Goal: Transaction & Acquisition: Purchase product/service

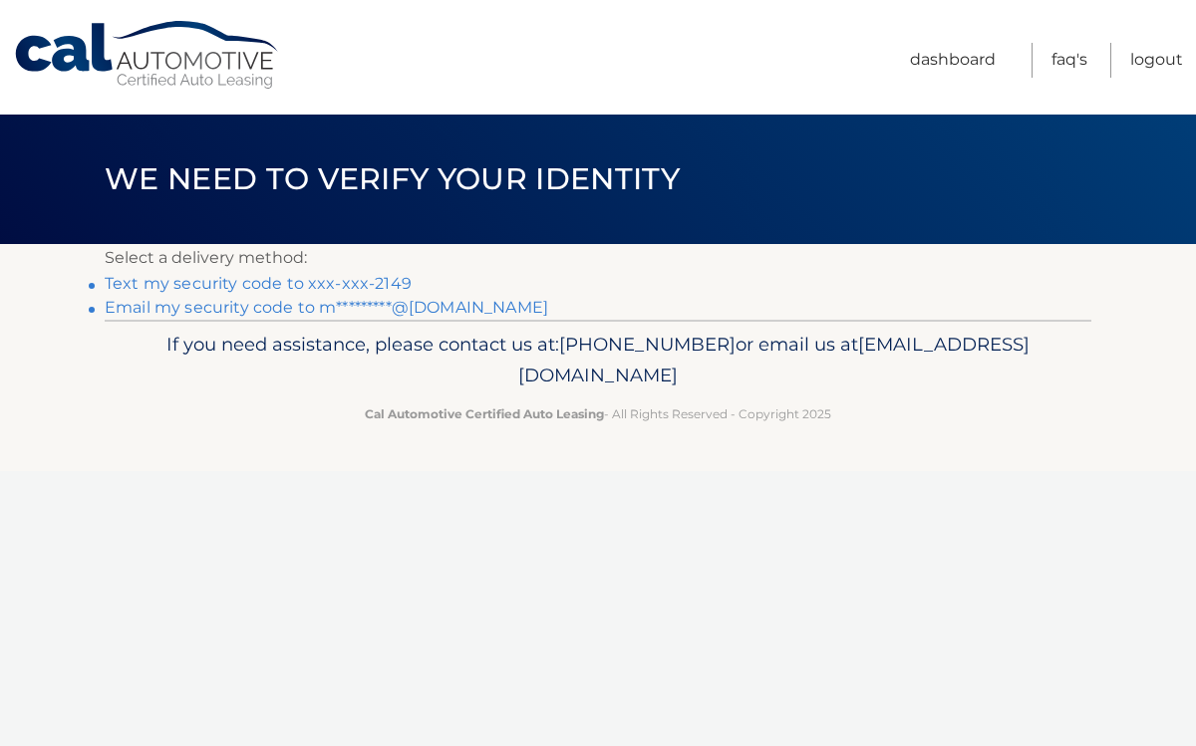
click at [370, 283] on link "Text my security code to xxx-xxx-2149" at bounding box center [258, 283] width 307 height 19
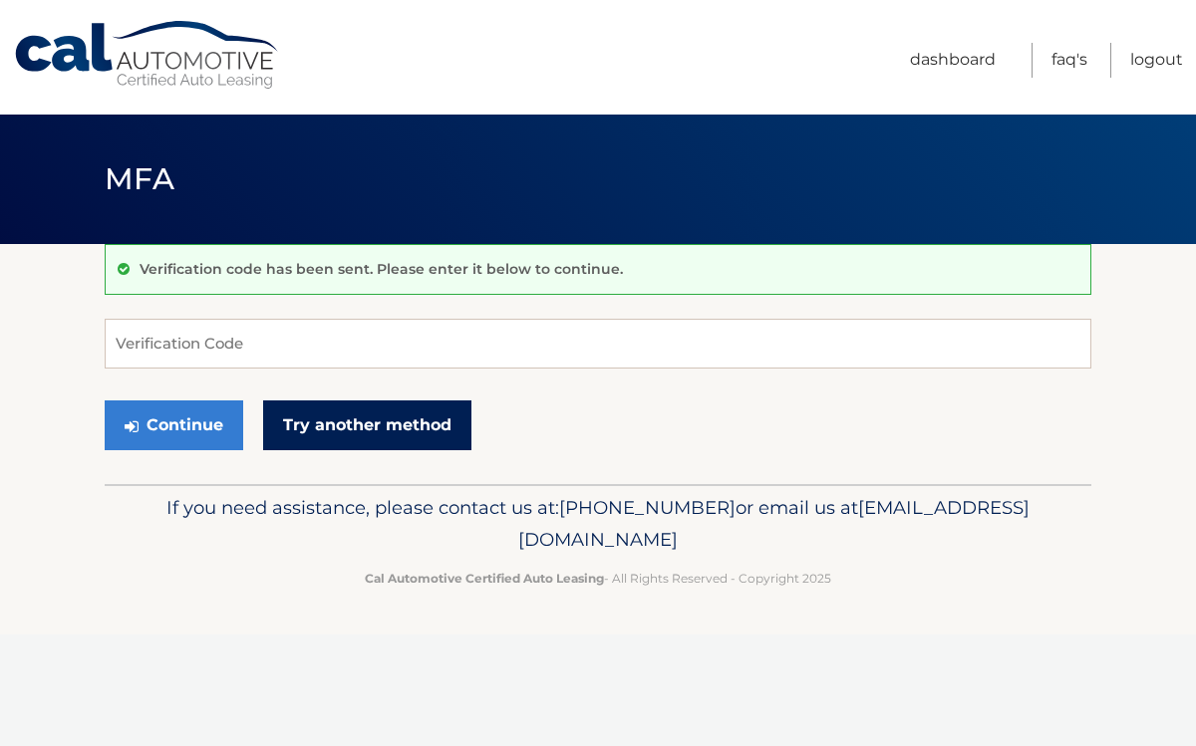
click at [384, 423] on link "Try another method" at bounding box center [367, 426] width 208 height 50
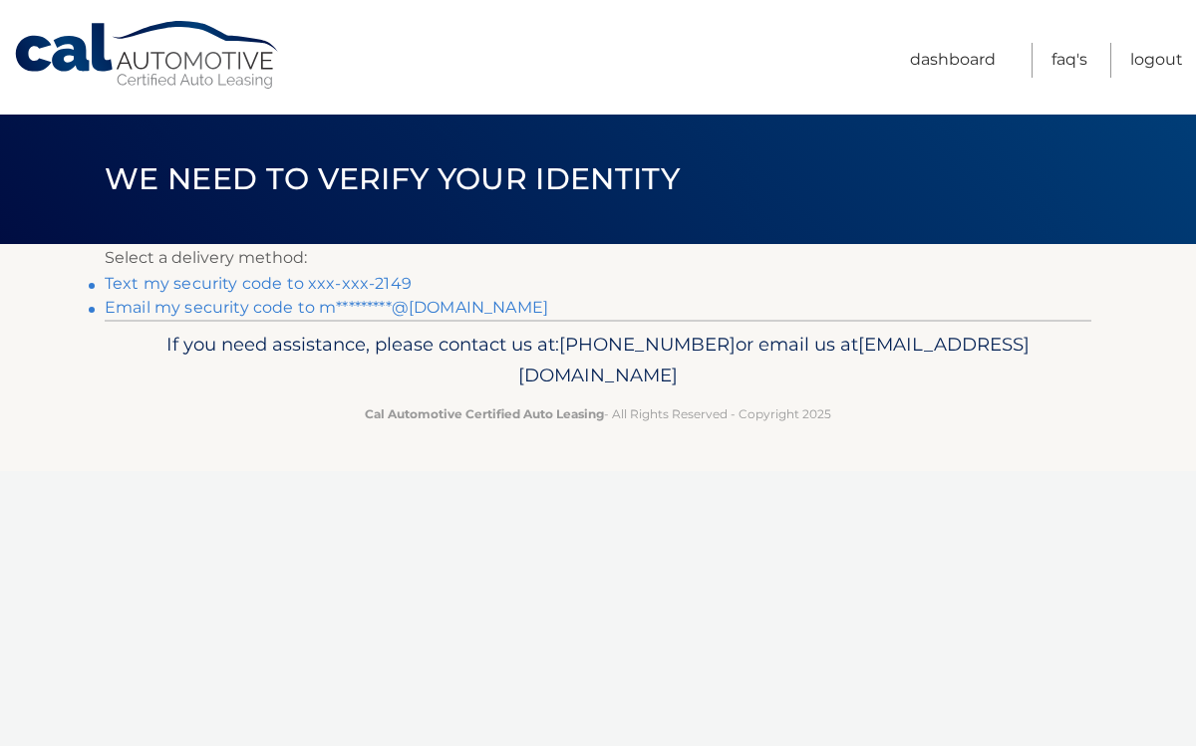
click at [329, 289] on link "Text my security code to xxx-xxx-2149" at bounding box center [258, 283] width 307 height 19
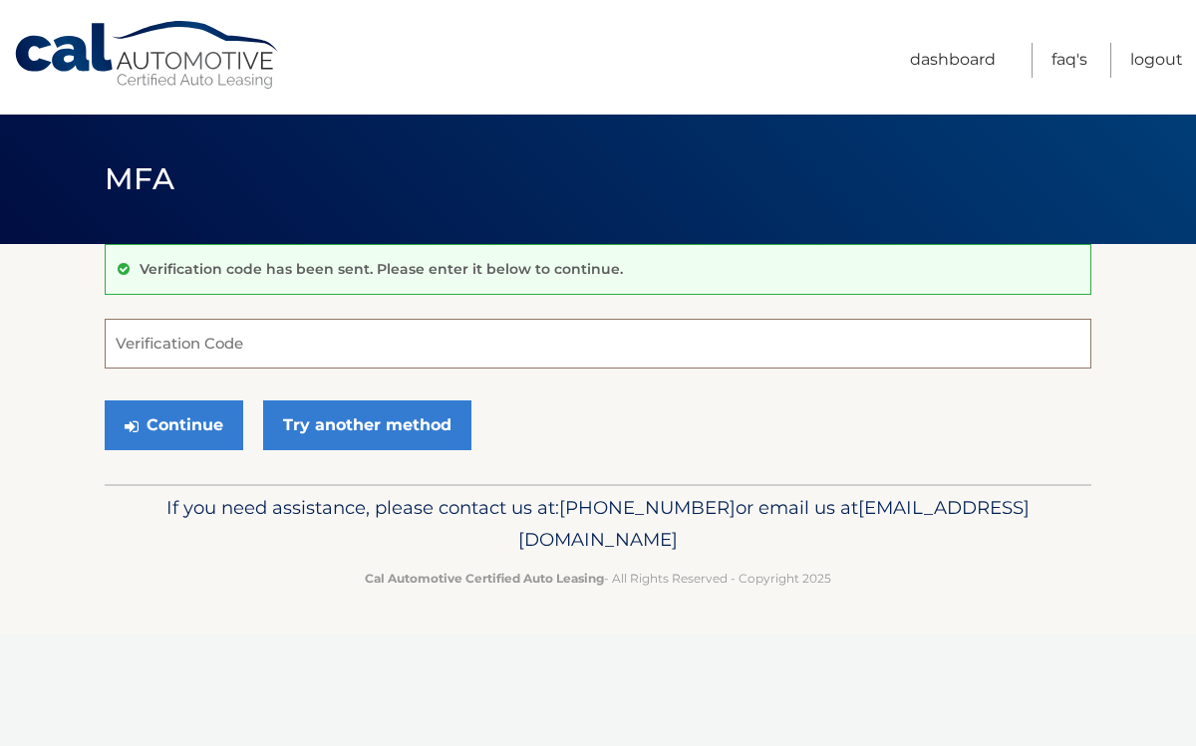
click at [317, 353] on input "Verification Code" at bounding box center [598, 344] width 986 height 50
click at [155, 346] on input "Verification Code" at bounding box center [598, 344] width 986 height 50
type input "822485"
click at [176, 432] on button "Continue" at bounding box center [174, 426] width 138 height 50
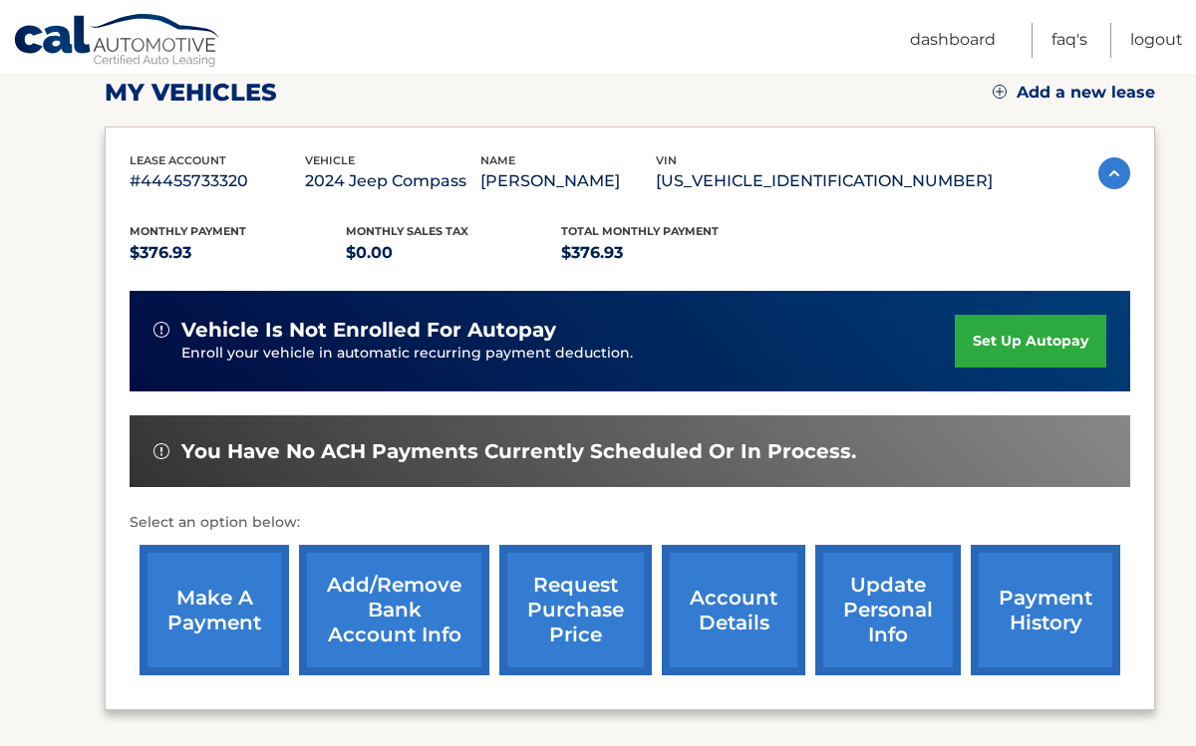
scroll to position [288, 0]
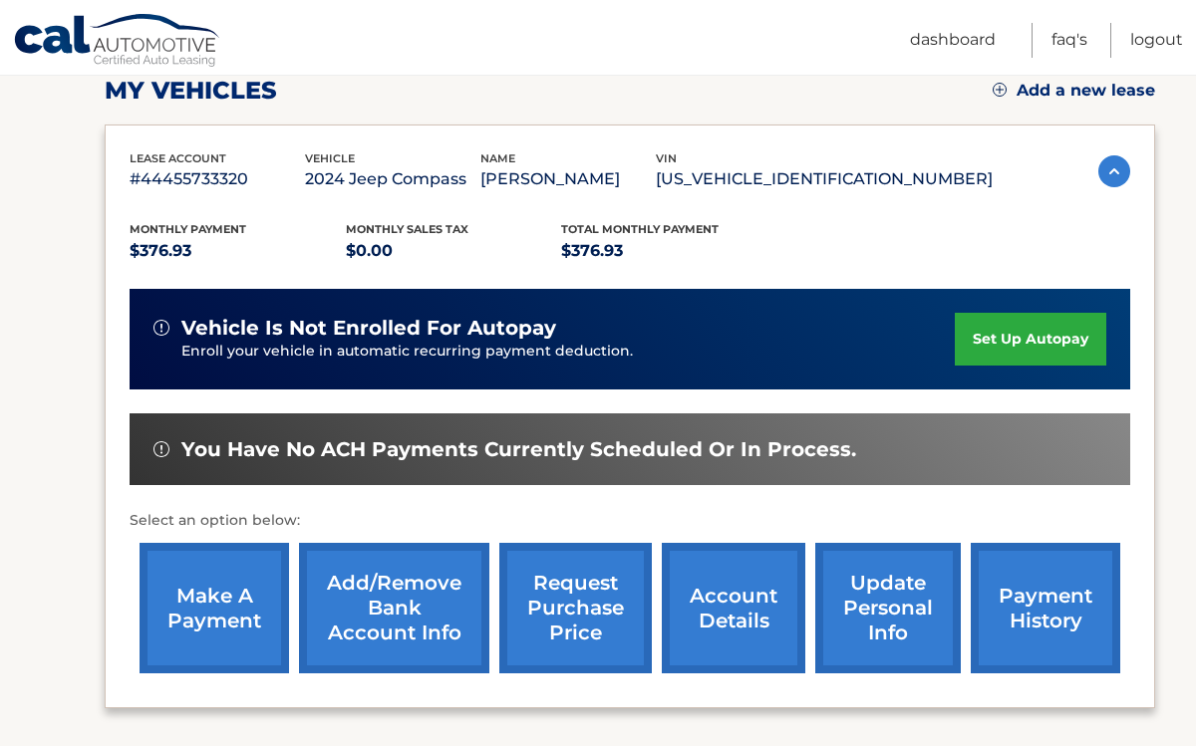
click at [202, 587] on link "make a payment" at bounding box center [213, 608] width 149 height 131
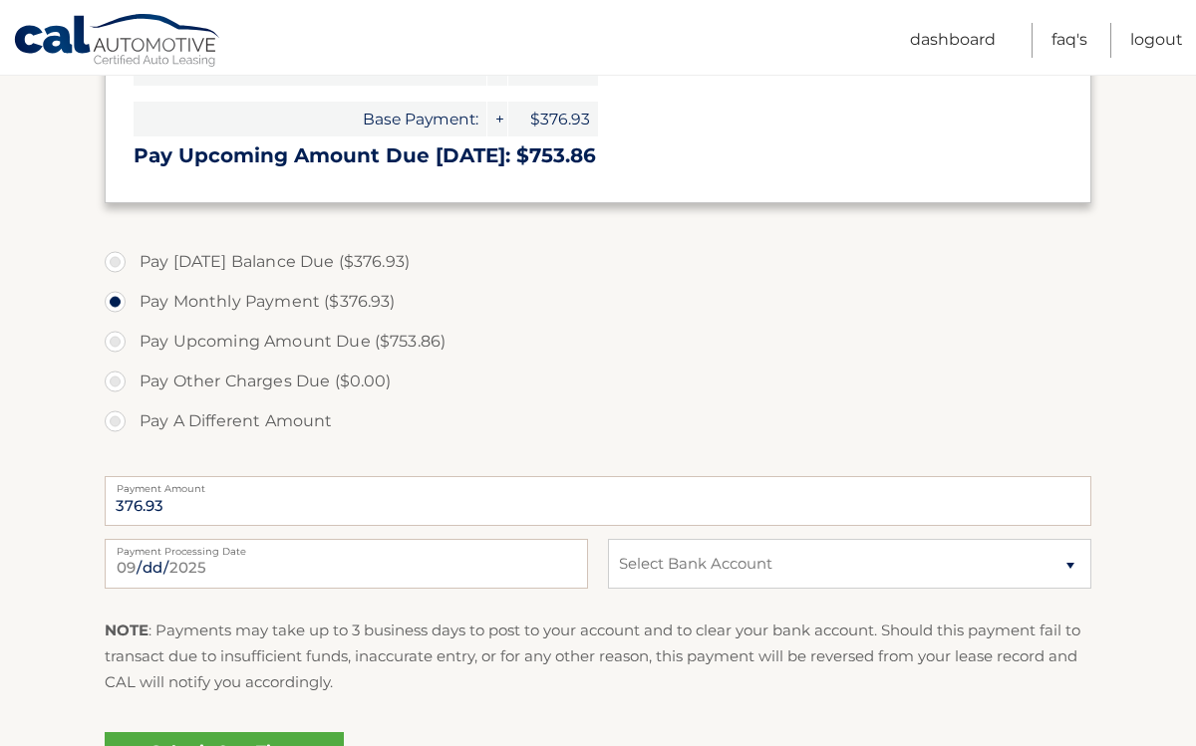
scroll to position [595, 0]
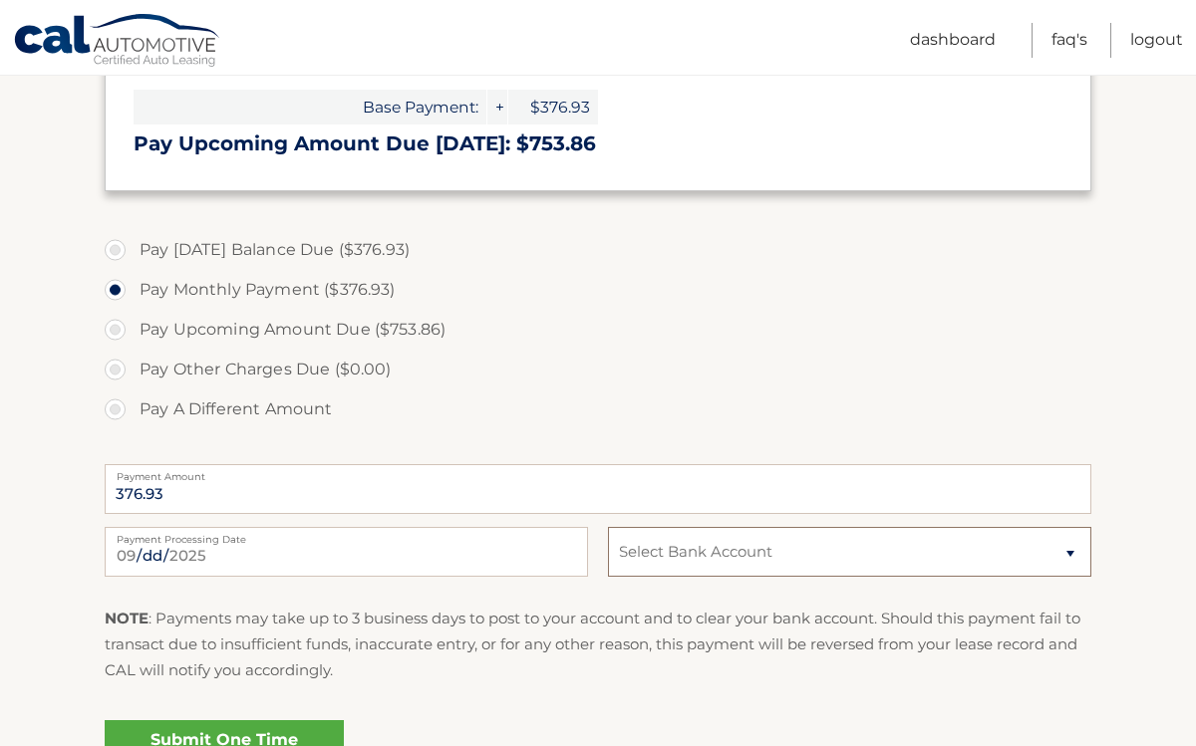
click at [1071, 550] on select "Select Bank Account Checking SOFI BANK, NATIONAL ASSOCIATION *****8868 Checking…" at bounding box center [849, 552] width 483 height 50
select select "YmY0MDkxMjAtNzY4ZC00OGMzLWIyYzMtOTJhNzBjOGI0MDc5"
click at [608, 527] on select "Select Bank Account Checking SOFI BANK, NATIONAL ASSOCIATION *****8868 Checking…" at bounding box center [849, 552] width 483 height 50
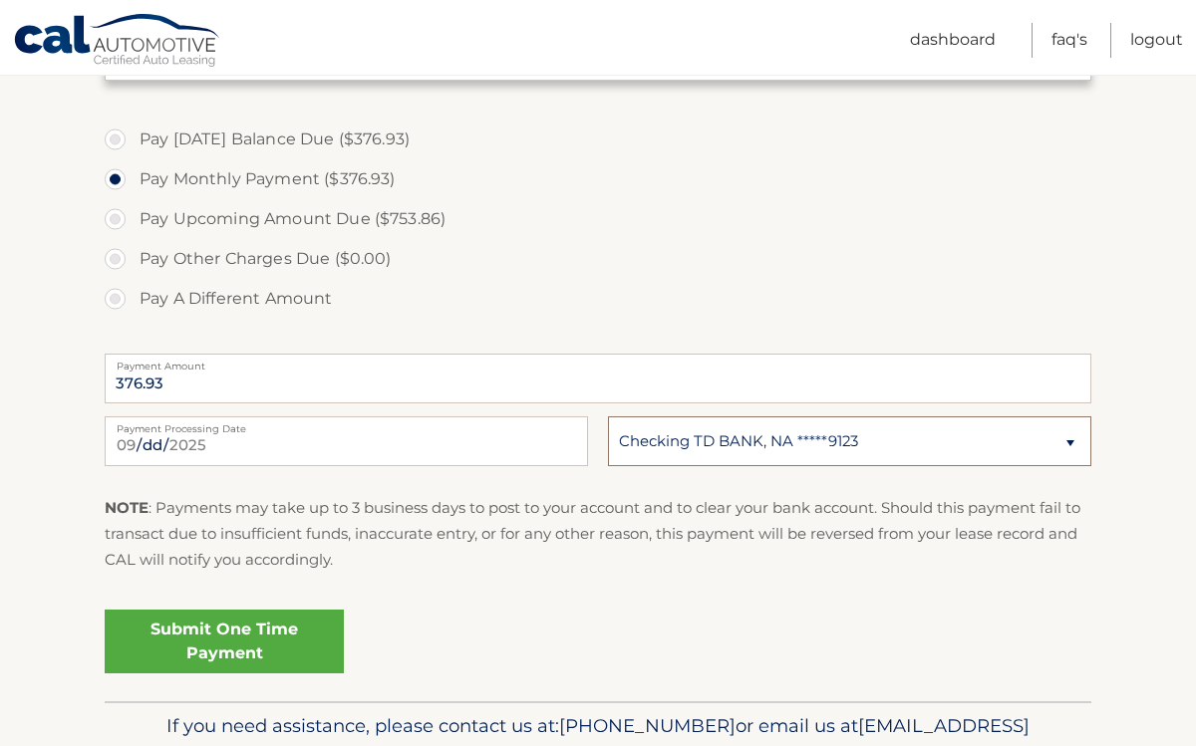
scroll to position [711, 0]
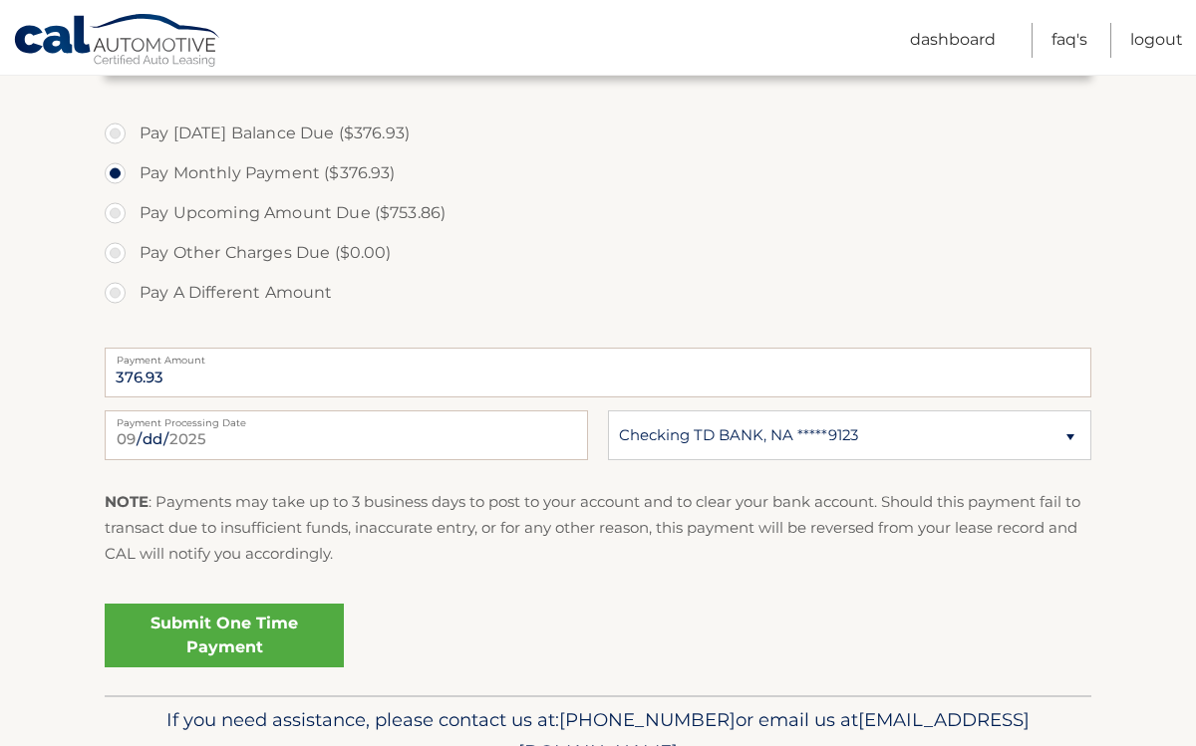
click at [305, 620] on link "Submit One Time Payment" at bounding box center [224, 636] width 239 height 64
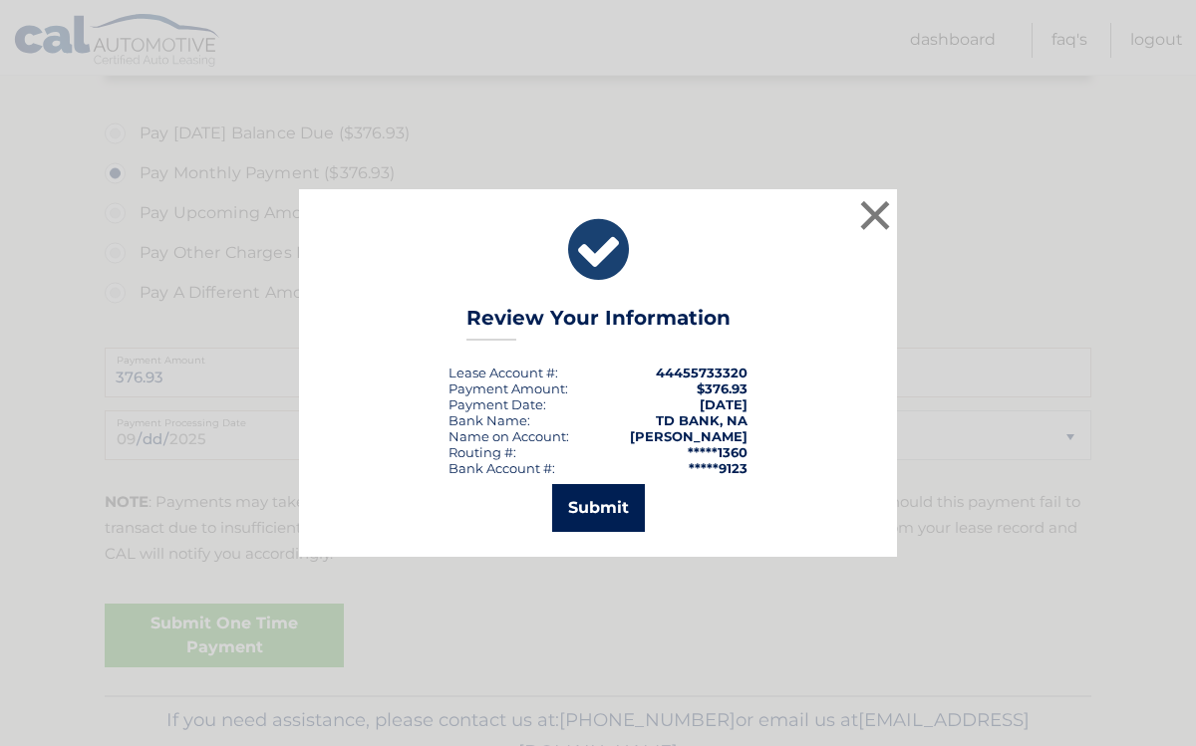
click at [603, 521] on button "Submit" at bounding box center [598, 508] width 93 height 48
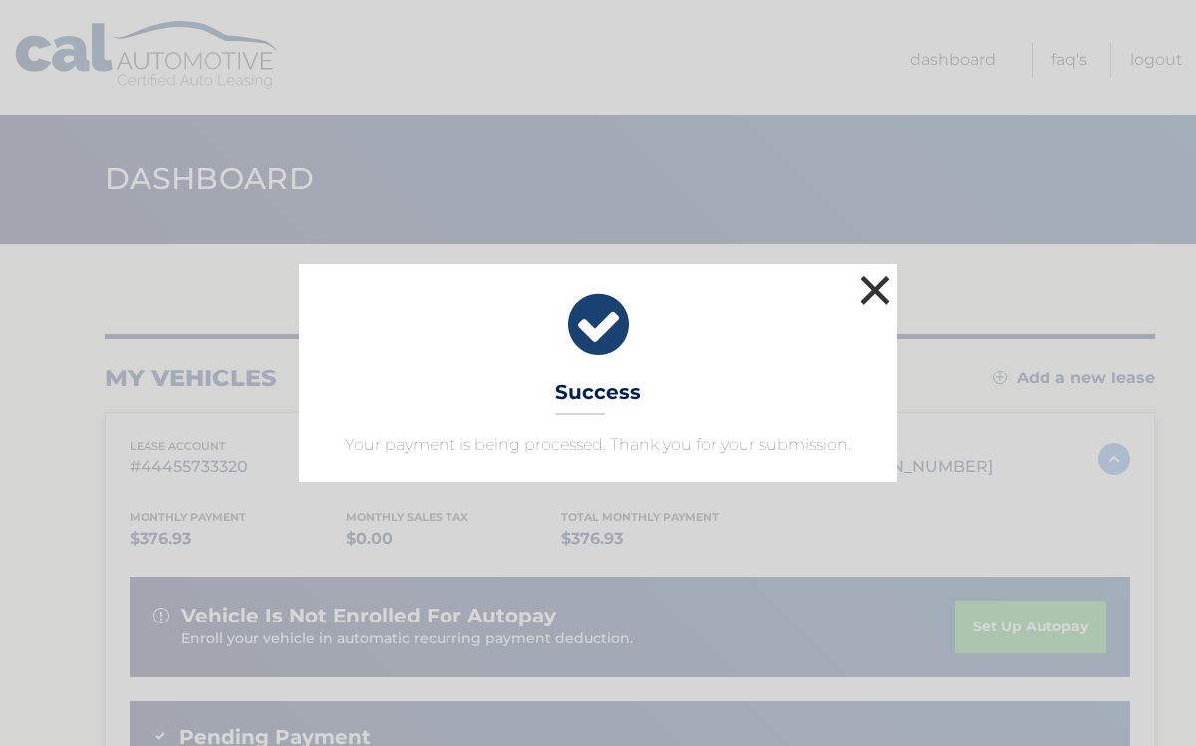
click at [871, 290] on button "×" at bounding box center [875, 290] width 40 height 40
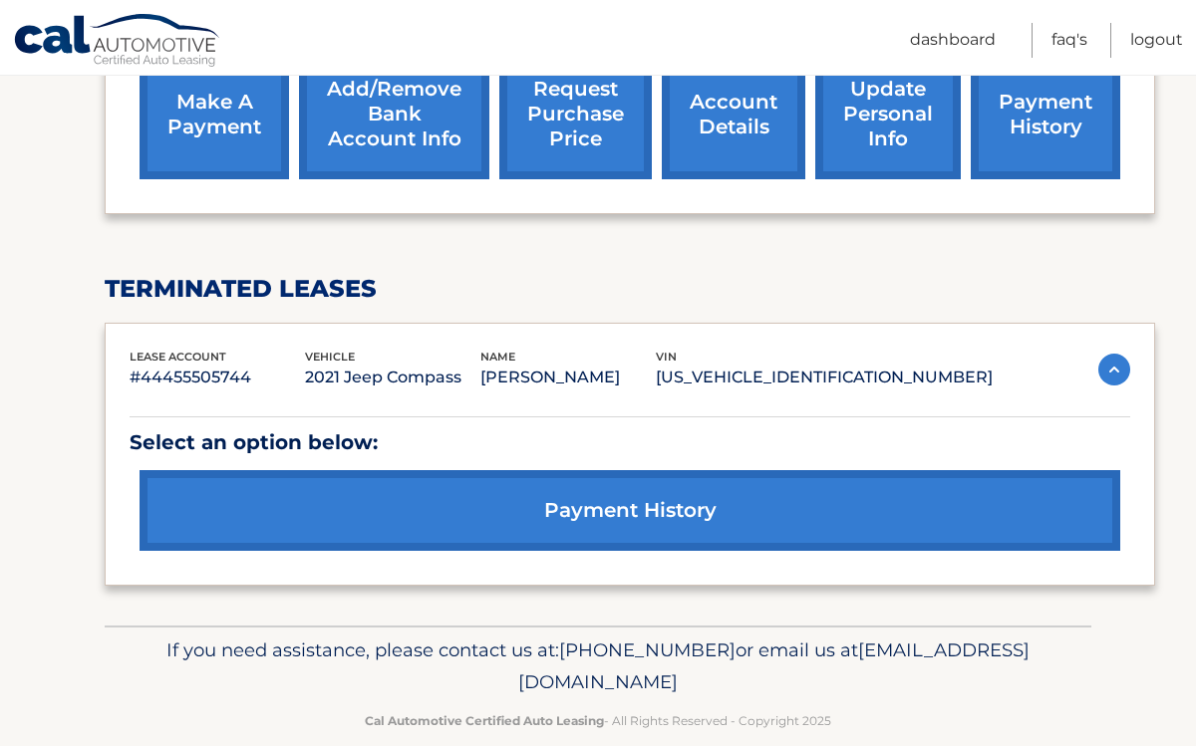
scroll to position [849, 0]
